Goal: Task Accomplishment & Management: Complete application form

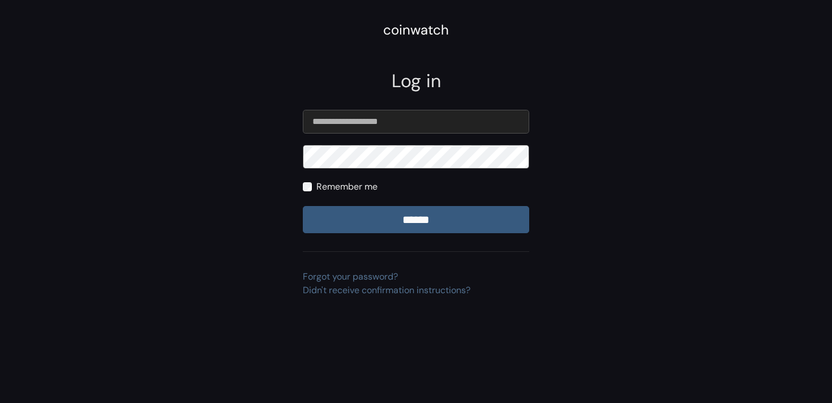
type input "**********"
click at [353, 189] on label "Remember me" at bounding box center [347, 187] width 61 height 14
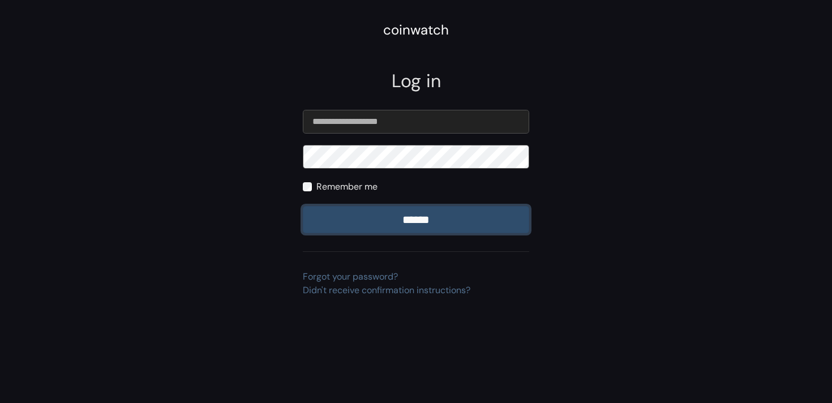
click at [404, 216] on input "******" at bounding box center [416, 219] width 227 height 27
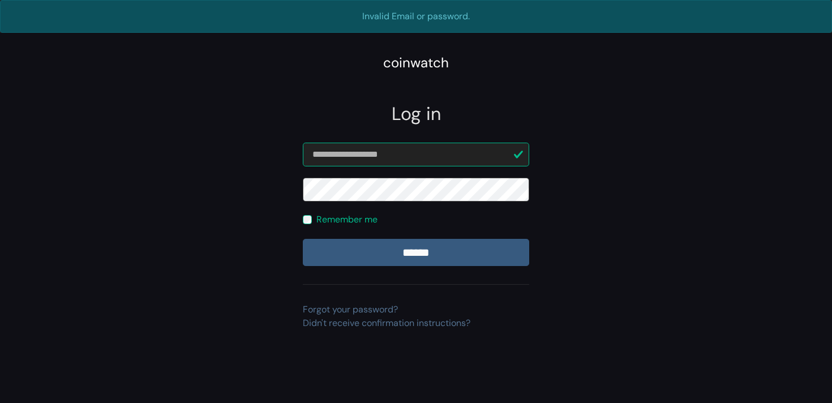
click at [303, 239] on input "******" at bounding box center [416, 252] width 227 height 27
